Goal: Task Accomplishment & Management: Manage account settings

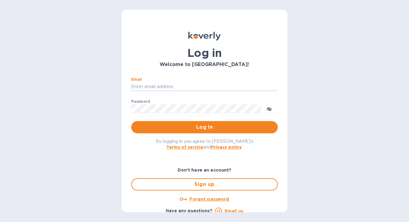
type input "[EMAIL_ADDRESS][DOMAIN_NAME]"
click at [203, 127] on button "Log in" at bounding box center [204, 127] width 147 height 12
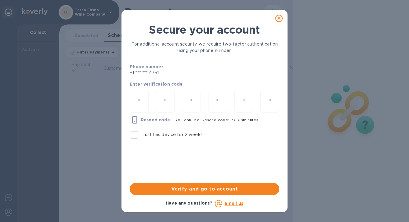
click at [132, 137] on input "Trust this device for 2 weeks" at bounding box center [134, 134] width 13 height 13
checkbox input "true"
click at [139, 101] on input "number" at bounding box center [139, 101] width 9 height 11
type input "2"
type input "7"
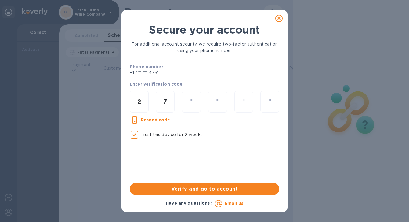
type input "0"
type input "1"
type input "0"
type input "4"
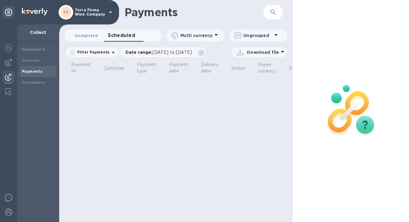
click at [90, 35] on span "Completed 0" at bounding box center [86, 35] width 23 height 6
